Goal: Task Accomplishment & Management: Manage account settings

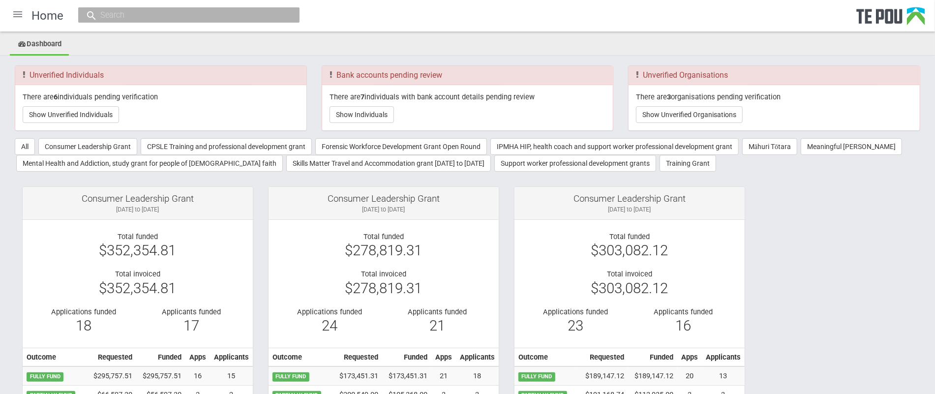
click at [11, 16] on div at bounding box center [18, 14] width 24 height 24
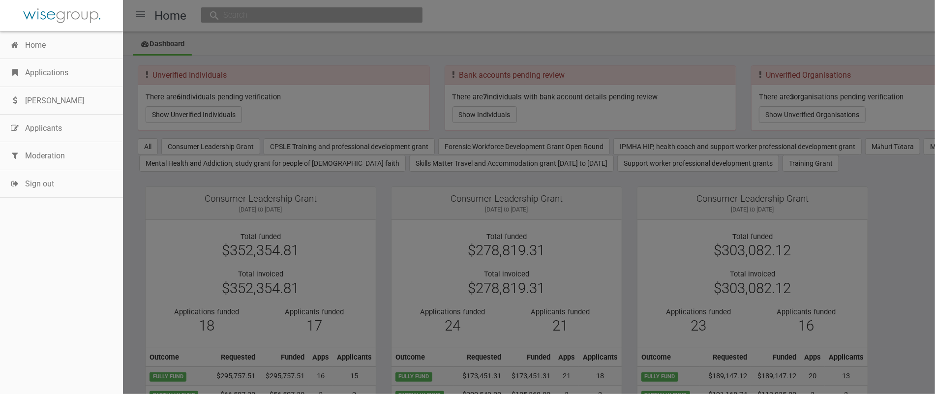
click at [26, 77] on link "Applications" at bounding box center [61, 73] width 123 height 28
click at [42, 278] on nav "Home Applications Grant rounds Applicants Organisations Individuals Moderation …" at bounding box center [61, 197] width 123 height 394
click at [245, 16] on div at bounding box center [467, 197] width 935 height 394
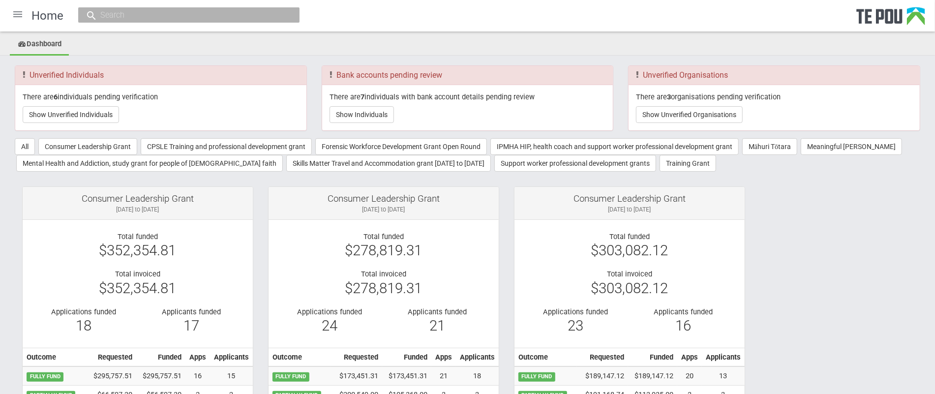
click at [144, 16] on input "text" at bounding box center [183, 15] width 173 height 10
click at [136, 43] on ul "Dashboard" at bounding box center [467, 45] width 935 height 22
click at [18, 19] on div at bounding box center [18, 14] width 24 height 24
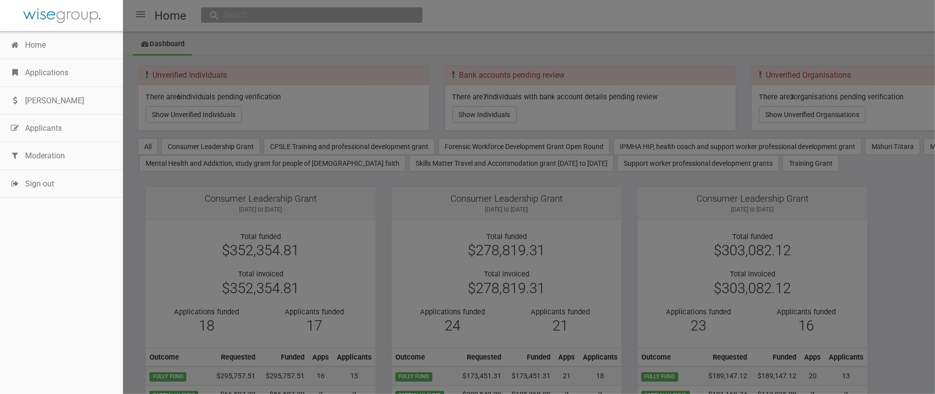
click at [41, 77] on link "Applications" at bounding box center [61, 73] width 123 height 28
click at [78, 79] on link "Applications" at bounding box center [61, 73] width 123 height 28
click at [30, 323] on nav "Home Applications Grant rounds Applicants Organisations Individuals Moderation …" at bounding box center [61, 197] width 123 height 394
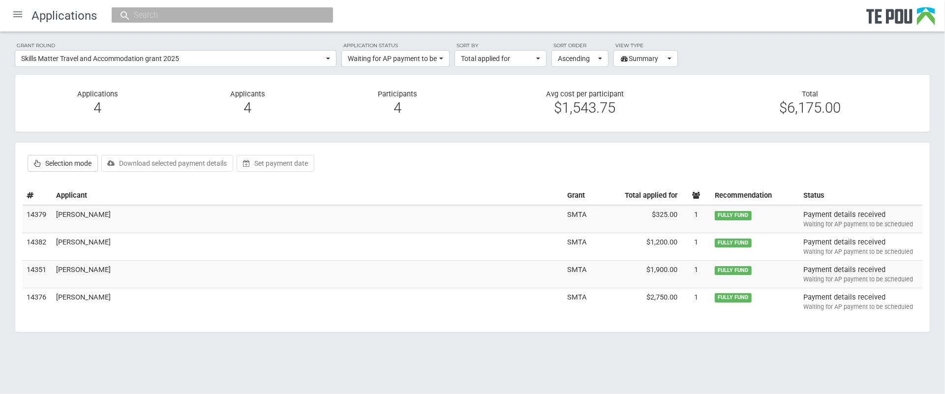
click at [84, 376] on body "Home Applications [PERSON_NAME] Applicants Organisations Individuals Moderation…" at bounding box center [472, 188] width 945 height 377
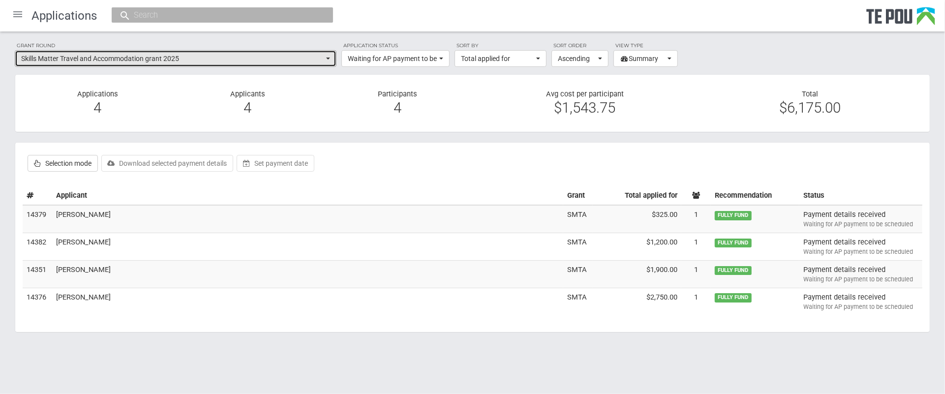
click at [299, 56] on span "Skills Matter Travel and Accommodation grant 2025" at bounding box center [172, 59] width 303 height 10
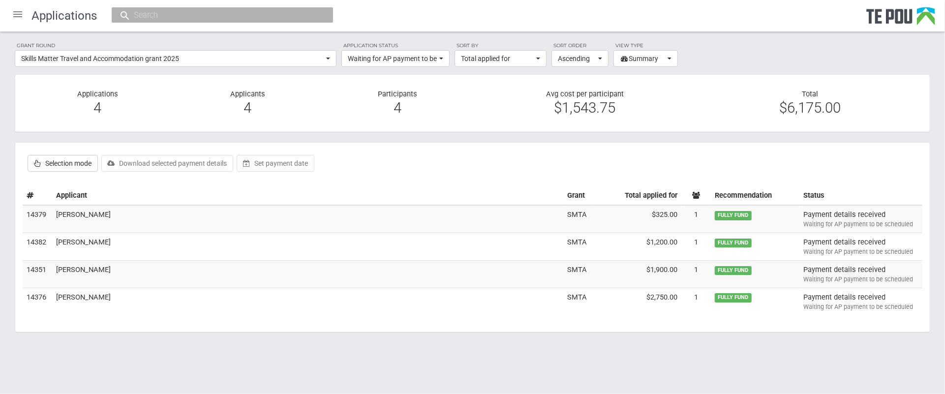
scroll to position [815, 0]
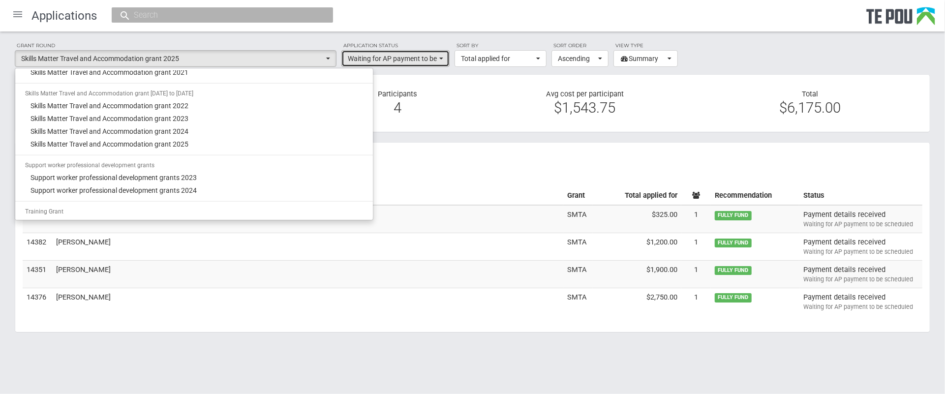
click at [402, 60] on span "Waiting for AP payment to be scheduled" at bounding box center [392, 59] width 89 height 10
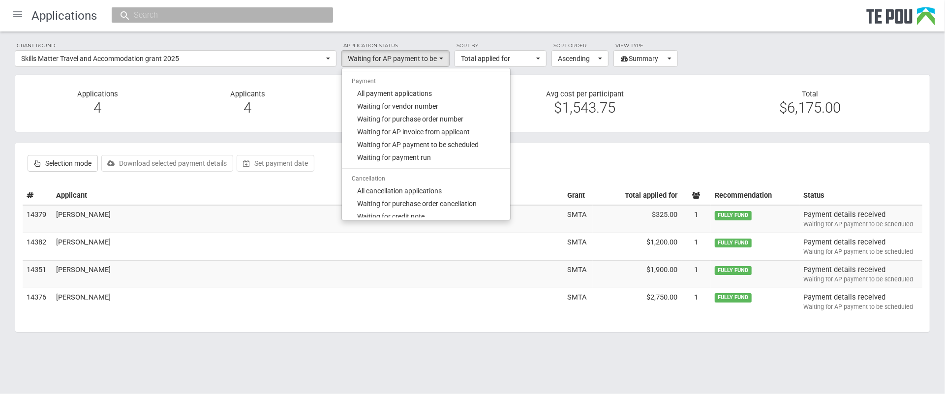
click at [65, 350] on div "Grant round Skills Matter Travel and Accommodation grant 2025 All All [PERSON_N…" at bounding box center [472, 191] width 945 height 321
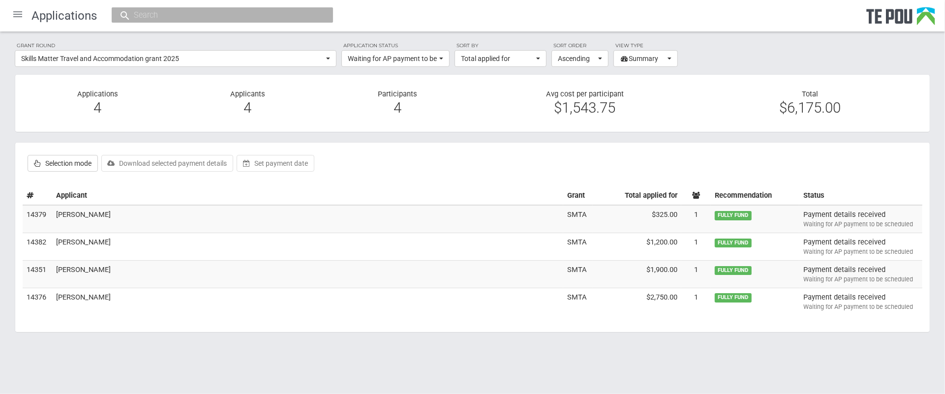
click at [53, 163] on label "Selection mode" at bounding box center [63, 163] width 70 height 17
checkbox input "true"
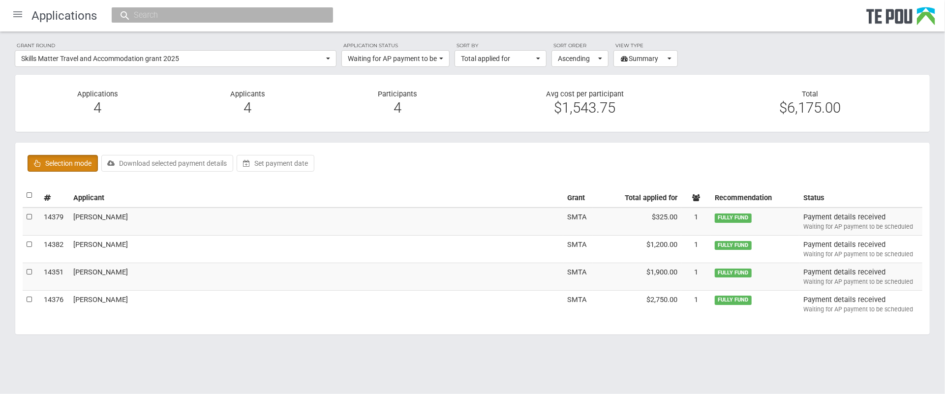
click at [27, 197] on label at bounding box center [30, 195] width 7 height 10
click at [27, 190] on input "checkbox" at bounding box center [26, 190] width 0 height 0
checkbox input "true"
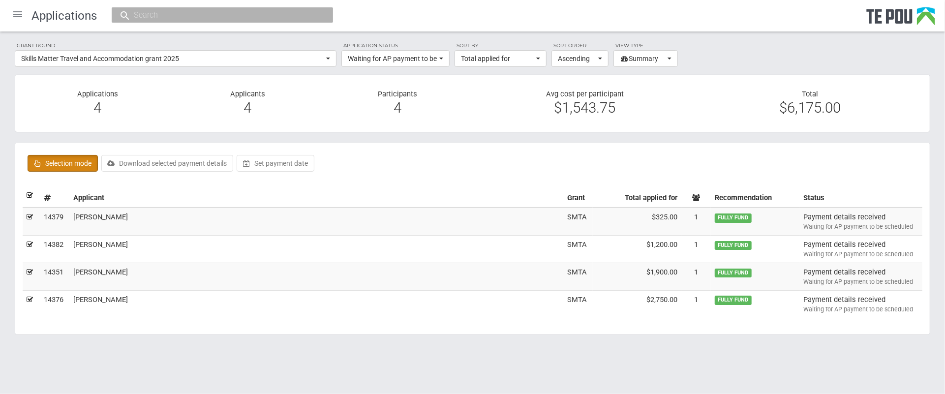
checkbox input "true"
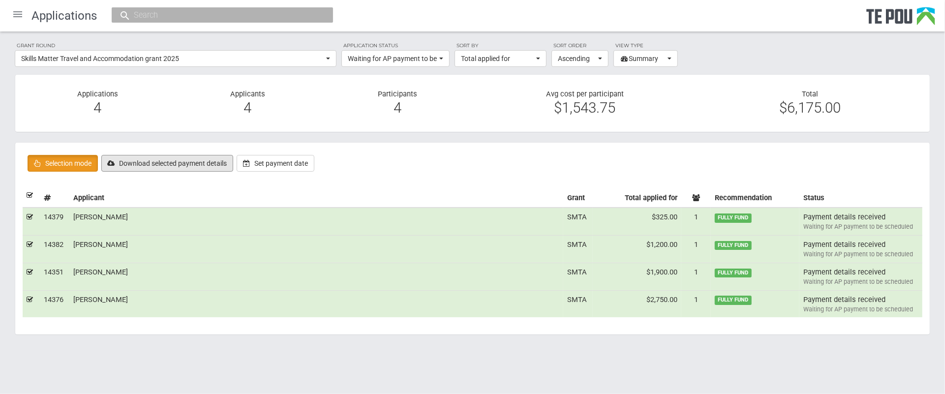
click at [191, 162] on button "Download selected payment details" at bounding box center [167, 163] width 132 height 17
click at [500, 165] on div "Selection mode Approve selected Endorse selected Notify selected Send outcome r…" at bounding box center [473, 163] width 900 height 27
click at [85, 373] on body "Home Applications [PERSON_NAME] Applicants Organisations Individuals Moderation…" at bounding box center [472, 189] width 945 height 379
drag, startPoint x: 125, startPoint y: 246, endPoint x: 71, endPoint y: 249, distance: 53.7
click at [71, 249] on td "[PERSON_NAME]" at bounding box center [316, 250] width 494 height 28
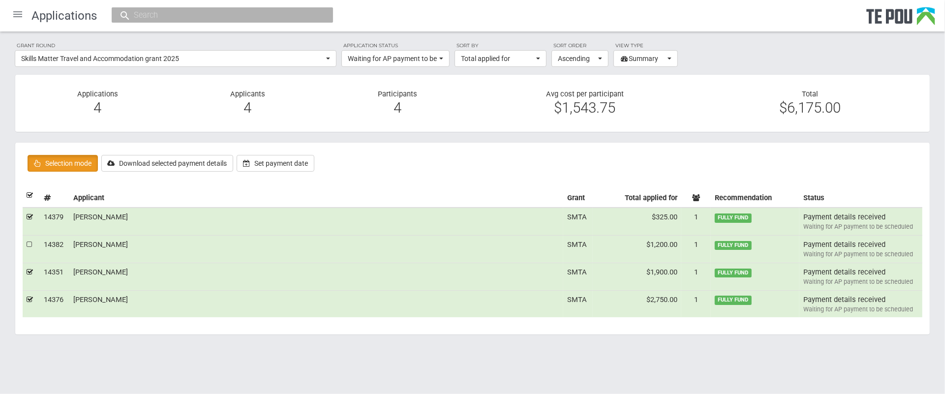
checkbox input "false"
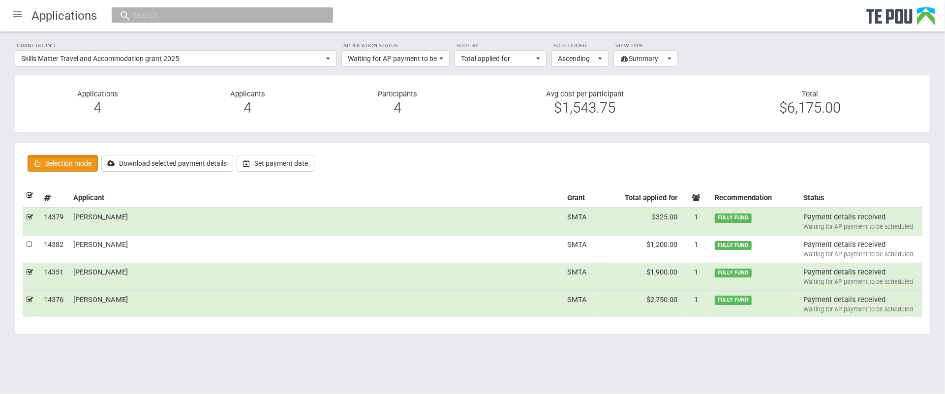
copy td "[PERSON_NAME]"
click at [150, 15] on input "text" at bounding box center [217, 15] width 173 height 10
paste input "[PERSON_NAME]"
drag, startPoint x: 169, startPoint y: 13, endPoint x: 206, endPoint y: 14, distance: 36.4
click at [206, 14] on input "[PERSON_NAME]" at bounding box center [217, 15] width 173 height 10
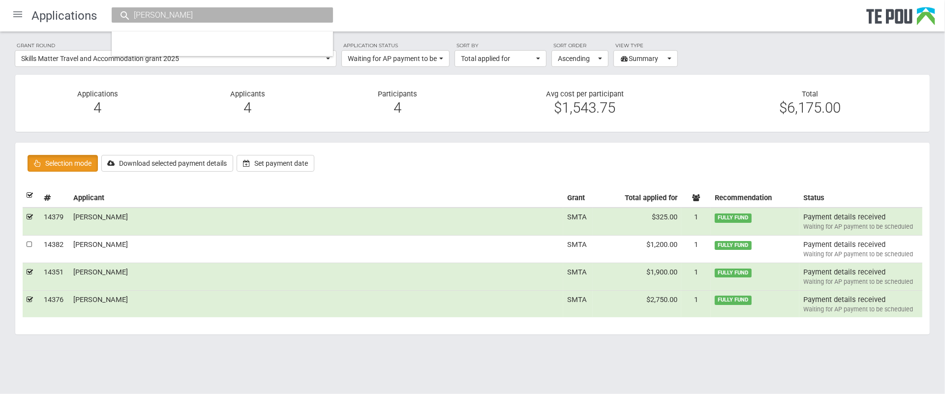
type input "[PERSON_NAME]"
drag, startPoint x: 108, startPoint y: 246, endPoint x: 121, endPoint y: 246, distance: 12.8
click at [121, 246] on td "[PERSON_NAME]" at bounding box center [316, 250] width 494 height 28
checkbox input "true"
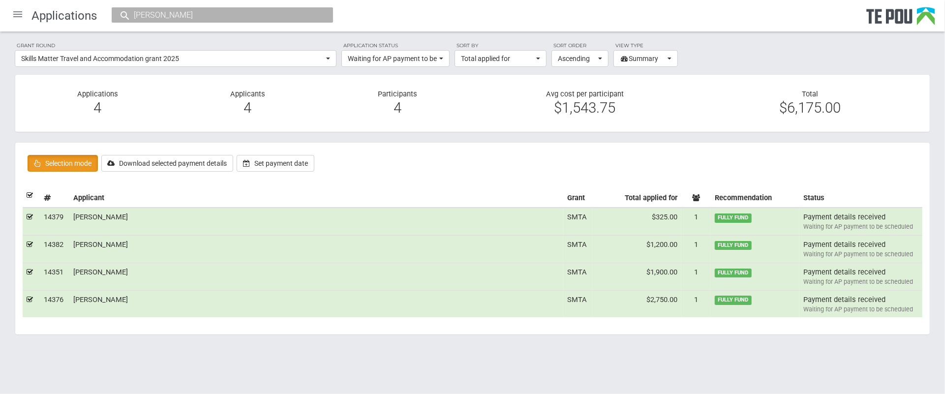
copy td "kaur"
click at [159, 11] on input "[PERSON_NAME]" at bounding box center [217, 15] width 173 height 10
drag, startPoint x: 174, startPoint y: 11, endPoint x: 123, endPoint y: 16, distance: 50.9
click at [123, 16] on div "[PERSON_NAME]" at bounding box center [222, 14] width 221 height 15
paste input "kau"
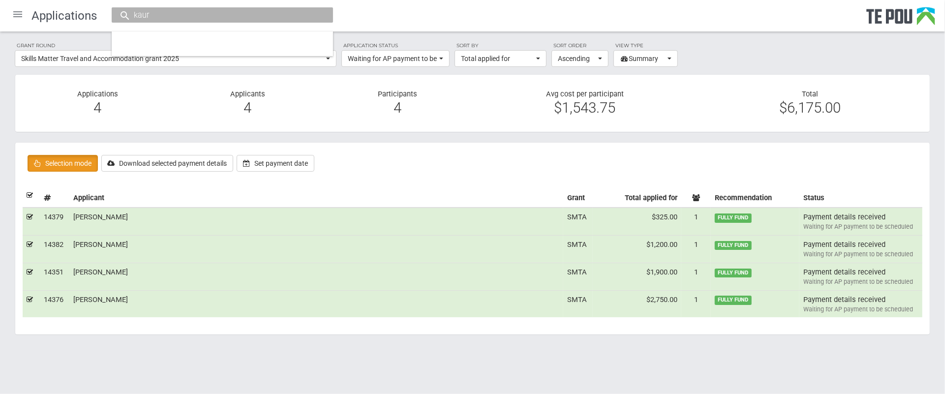
type input "kaur"
click at [159, 38] on div at bounding box center [222, 43] width 221 height 25
drag, startPoint x: 58, startPoint y: 352, endPoint x: 74, endPoint y: 325, distance: 32.0
click at [58, 351] on div "Grant round Skills Matter Travel and Accommodation grant 2025 All All [PERSON_N…" at bounding box center [472, 192] width 945 height 323
drag, startPoint x: 77, startPoint y: 274, endPoint x: 91, endPoint y: 274, distance: 14.8
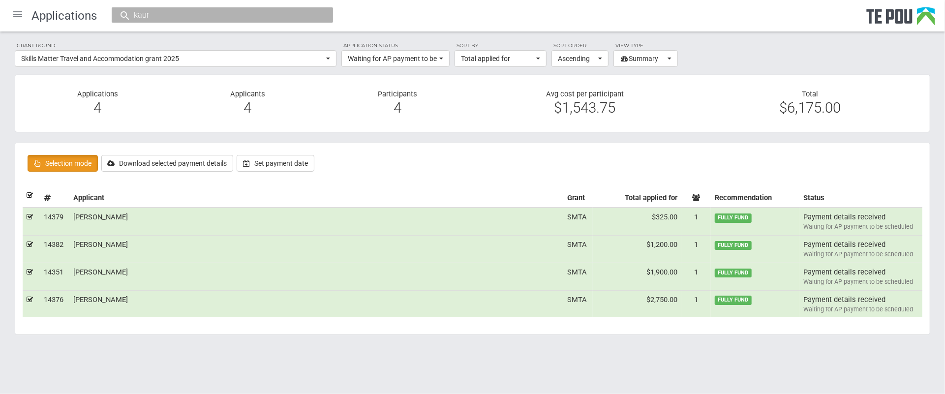
click at [91, 274] on td "[PERSON_NAME]" at bounding box center [316, 277] width 494 height 28
checkbox input "false"
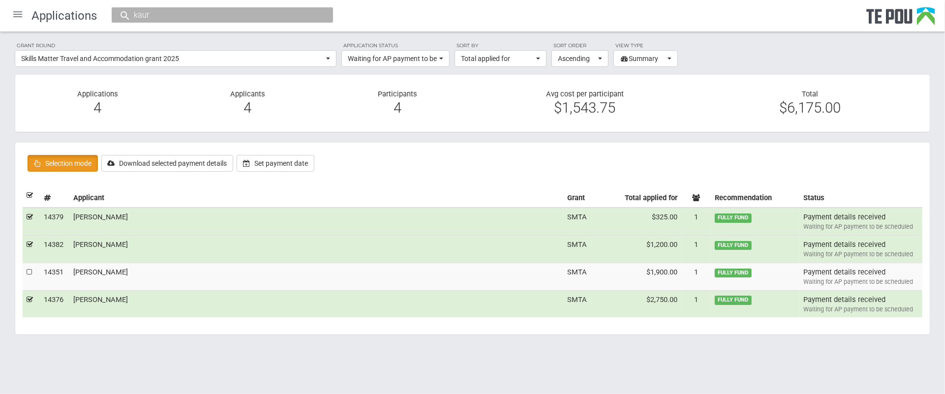
copy td "Maile"
click at [150, 16] on input "kaur" at bounding box center [217, 15] width 173 height 10
drag, startPoint x: 150, startPoint y: 16, endPoint x: 124, endPoint y: 16, distance: 25.1
click at [124, 16] on div "kaur" at bounding box center [222, 14] width 221 height 15
paste input "Maile"
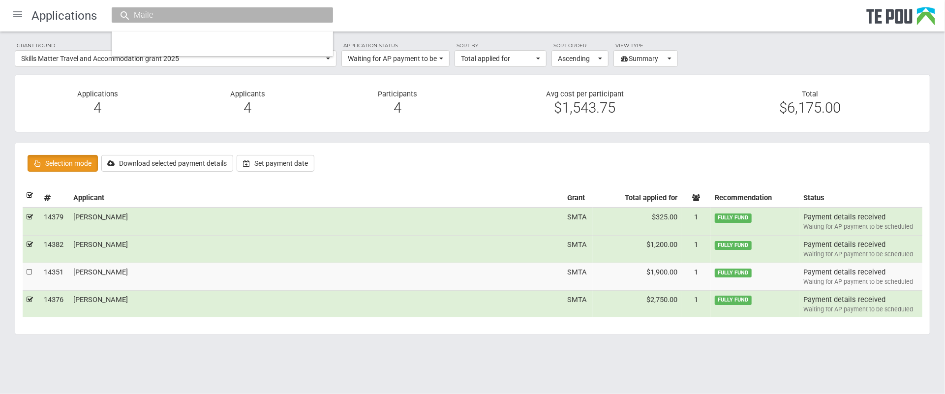
click at [136, 365] on body "Home Applications [PERSON_NAME] Applicants Organisations Individuals Moderation…" at bounding box center [472, 189] width 945 height 379
drag, startPoint x: 154, startPoint y: 12, endPoint x: 162, endPoint y: 12, distance: 7.9
click at [156, 12] on input "Maile" at bounding box center [217, 15] width 173 height 10
type input "M"
type input "[PERSON_NAME]"
